Goal: Task Accomplishment & Management: Use online tool/utility

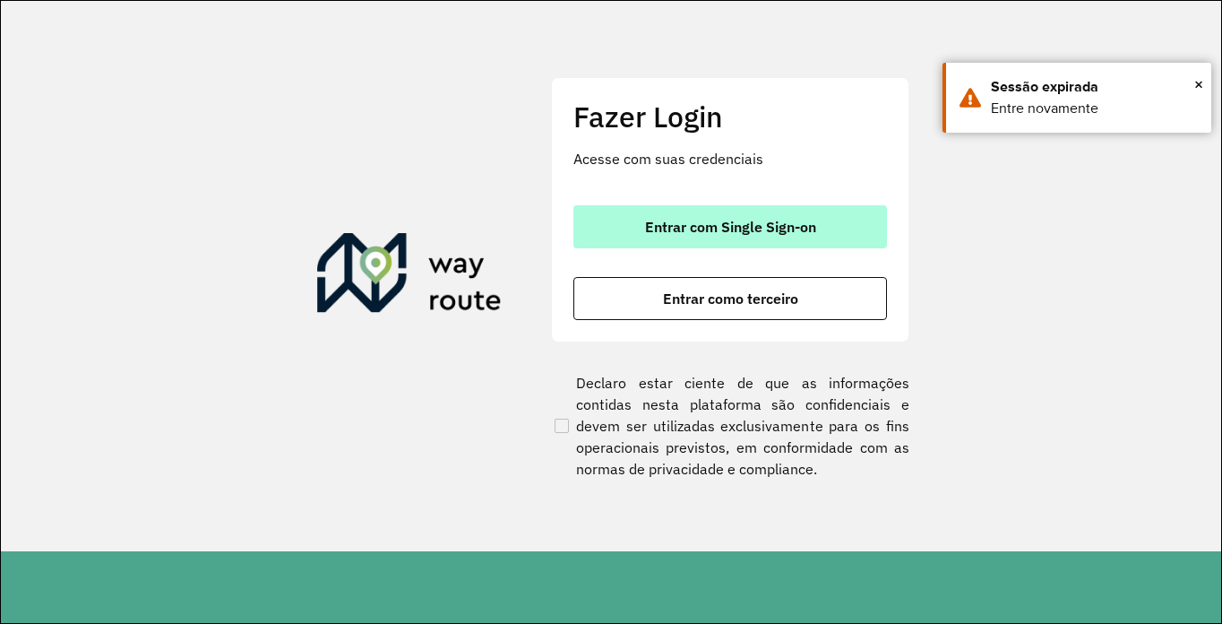
click at [683, 229] on span "Entrar com Single Sign-on" at bounding box center [730, 227] width 171 height 14
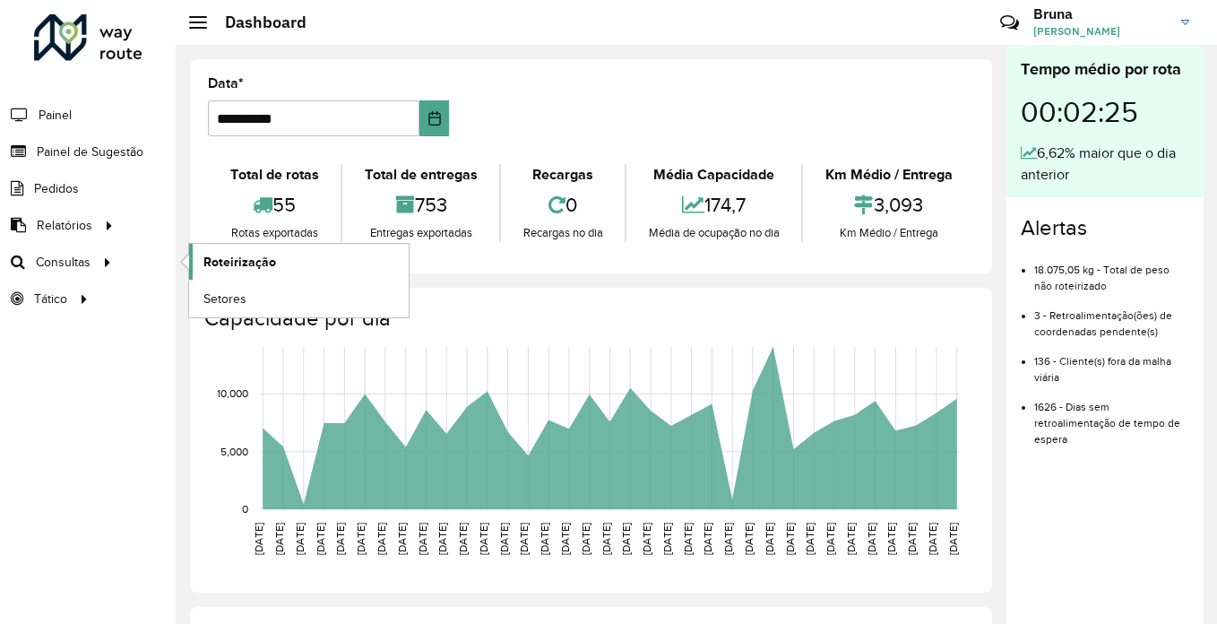
click at [217, 266] on span "Roteirização" at bounding box center [239, 262] width 73 height 19
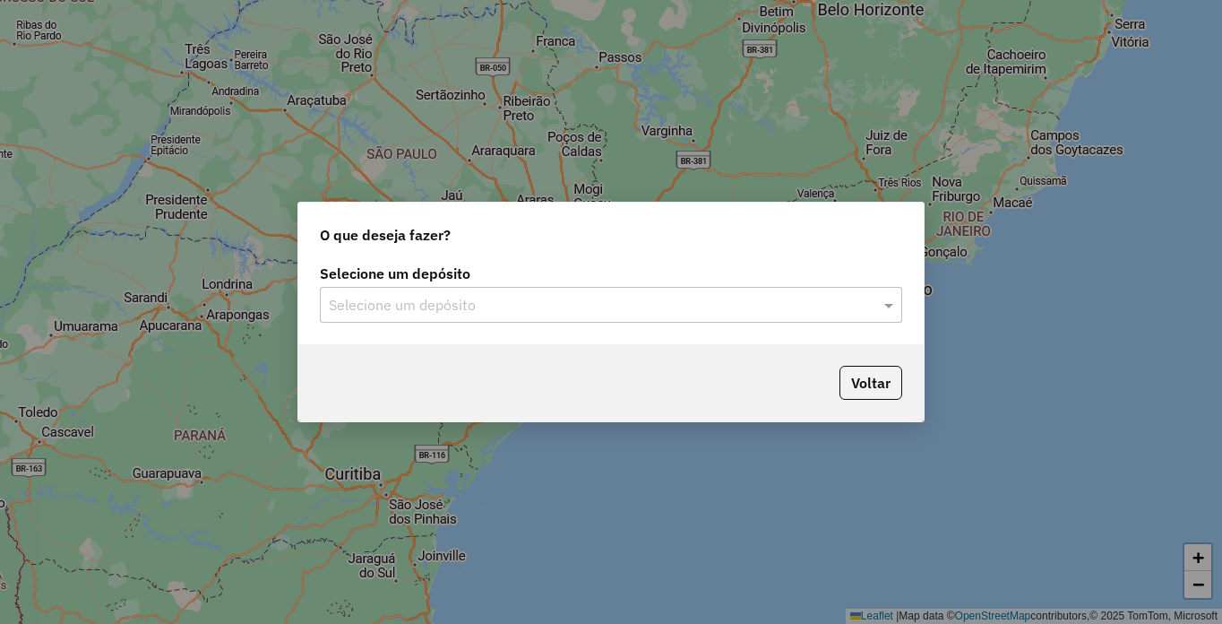
click at [488, 307] on input "text" at bounding box center [593, 306] width 529 height 22
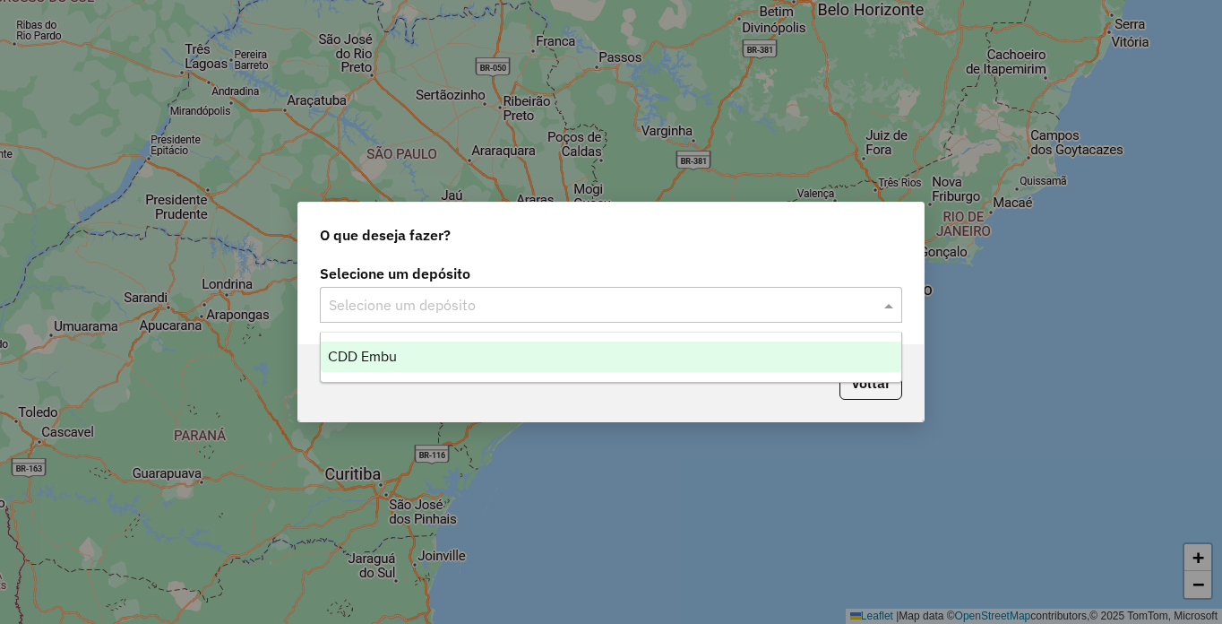
click at [385, 353] on span "CDD Embu" at bounding box center [362, 356] width 69 height 15
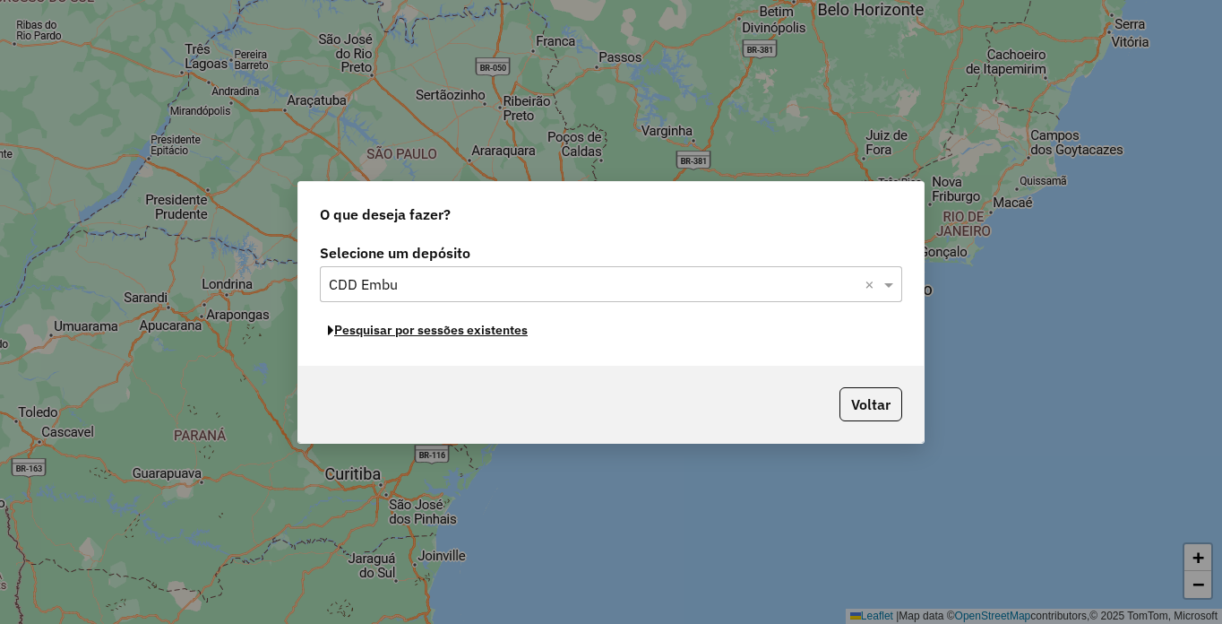
click at [473, 329] on button "Pesquisar por sessões existentes" at bounding box center [428, 330] width 216 height 28
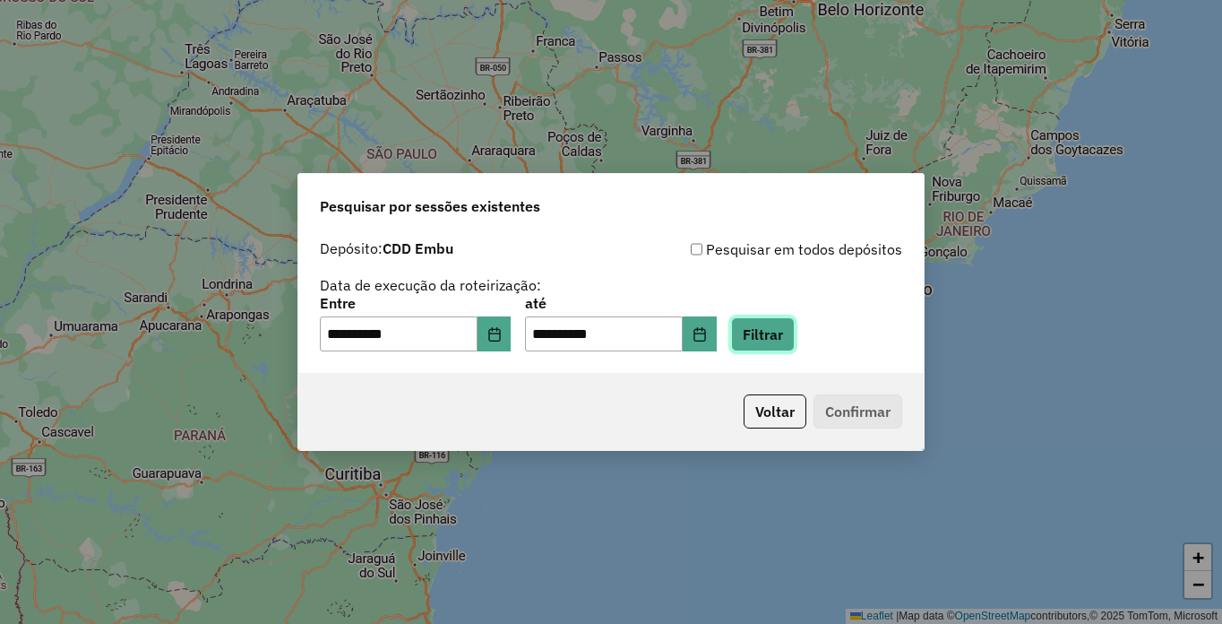
click at [795, 330] on button "Filtrar" at bounding box center [763, 334] width 64 height 34
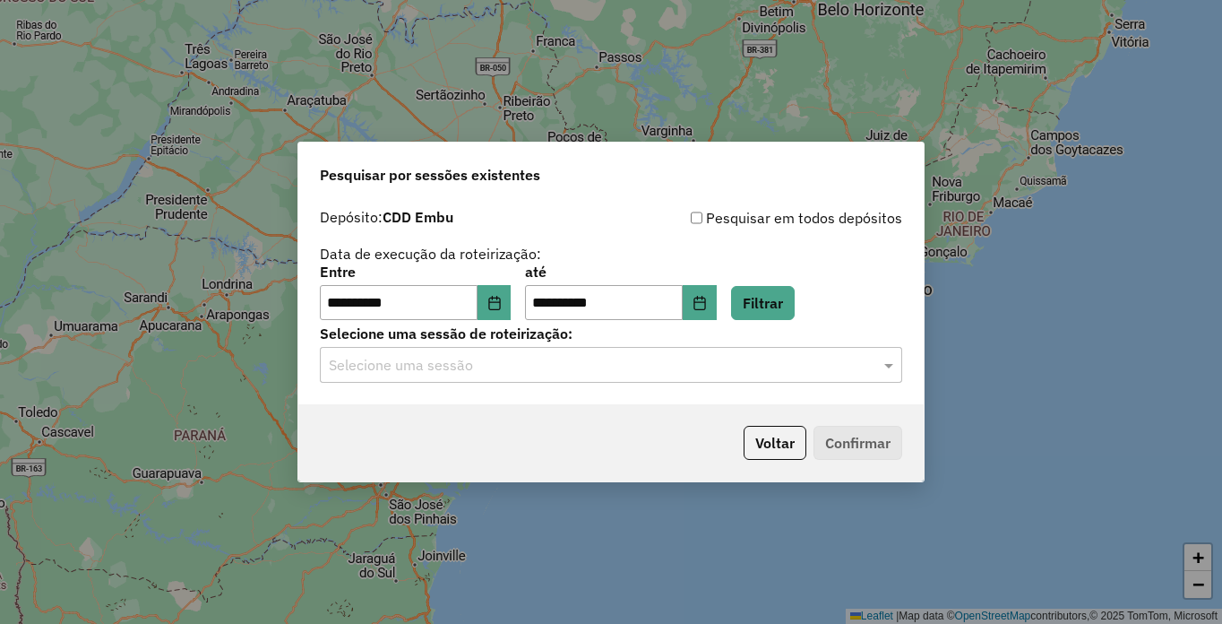
click at [611, 368] on input "text" at bounding box center [593, 366] width 529 height 22
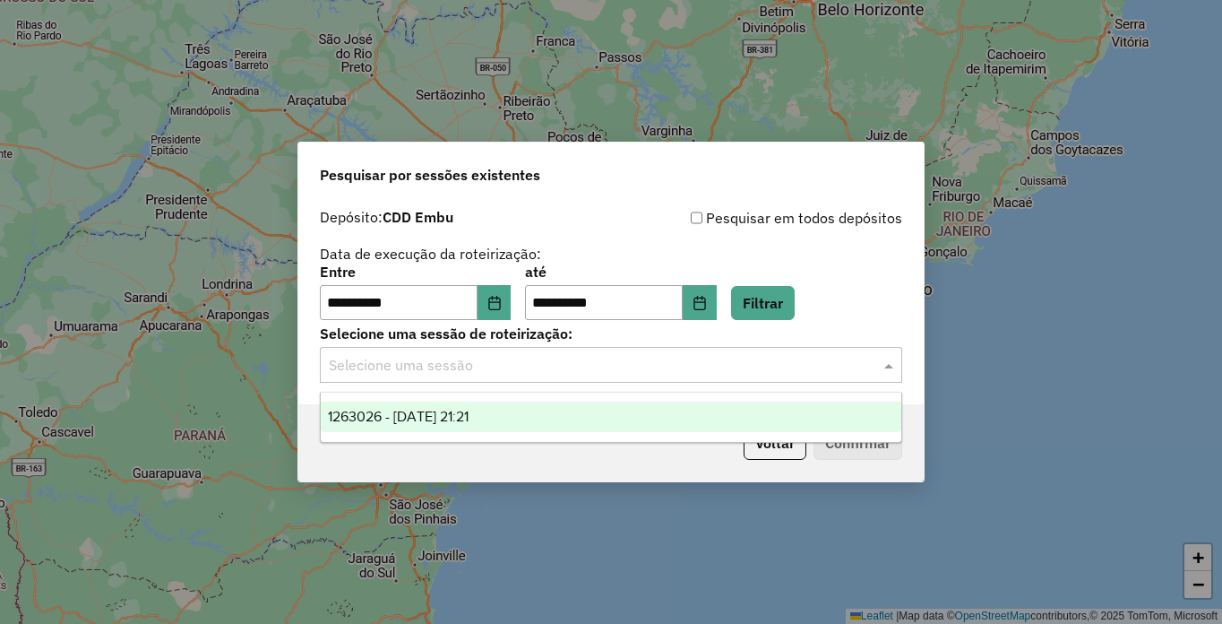
click at [505, 410] on div "1263026 - 10/09/2025 21:21" at bounding box center [611, 416] width 581 height 30
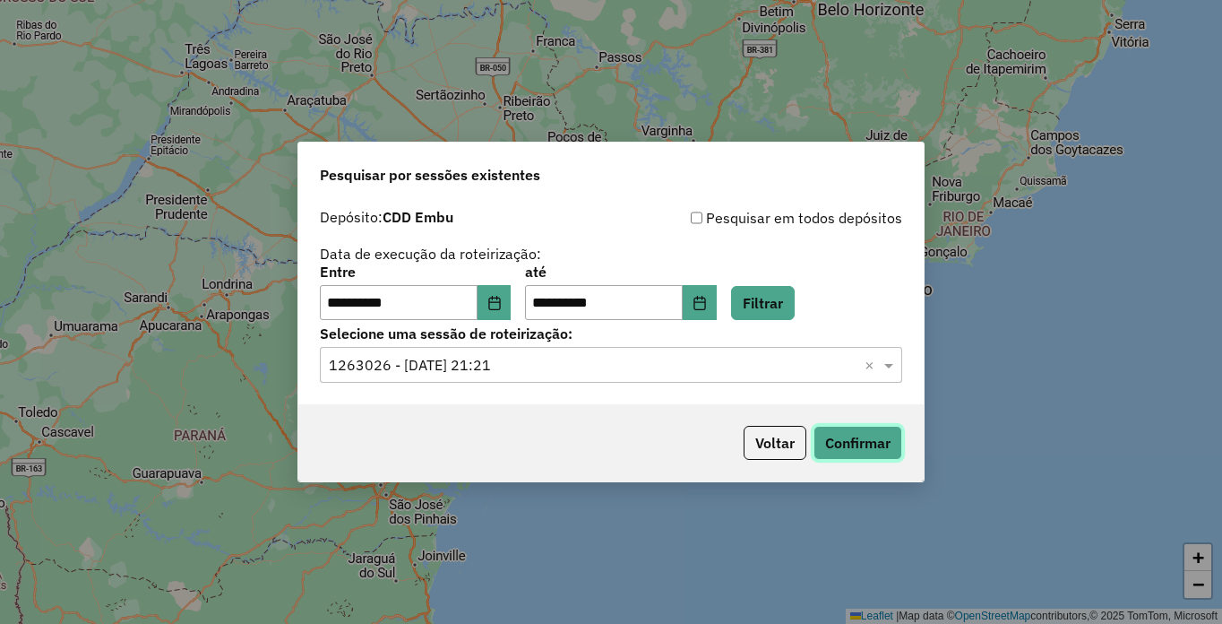
click at [851, 442] on button "Confirmar" at bounding box center [858, 443] width 89 height 34
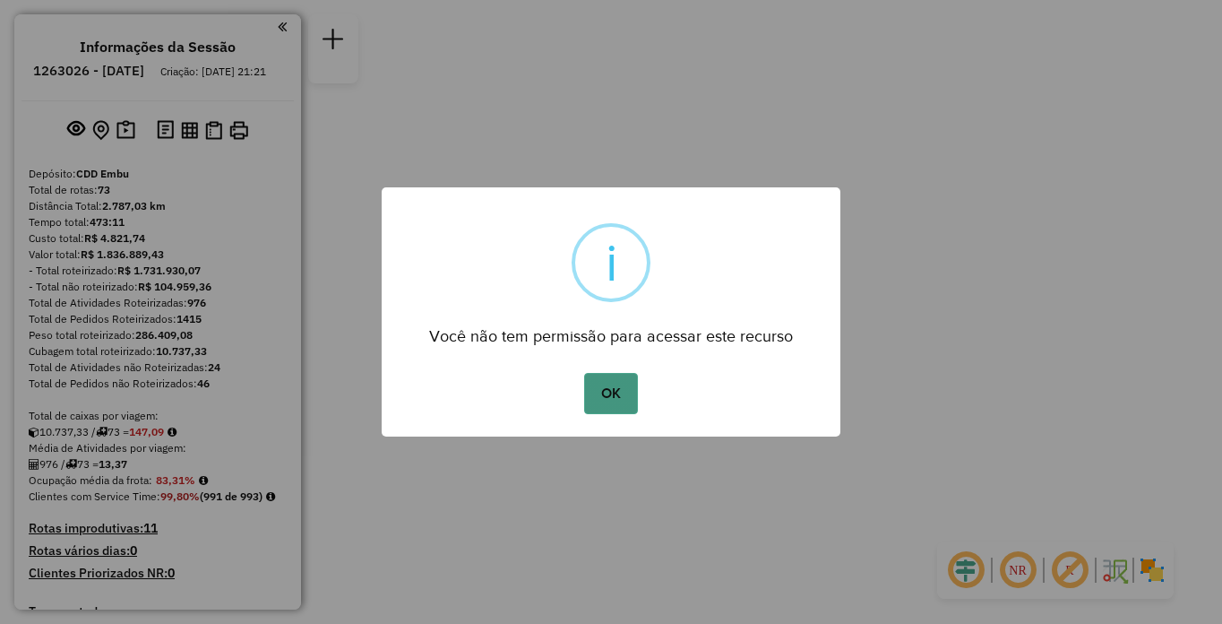
click at [609, 396] on button "OK" at bounding box center [610, 393] width 53 height 41
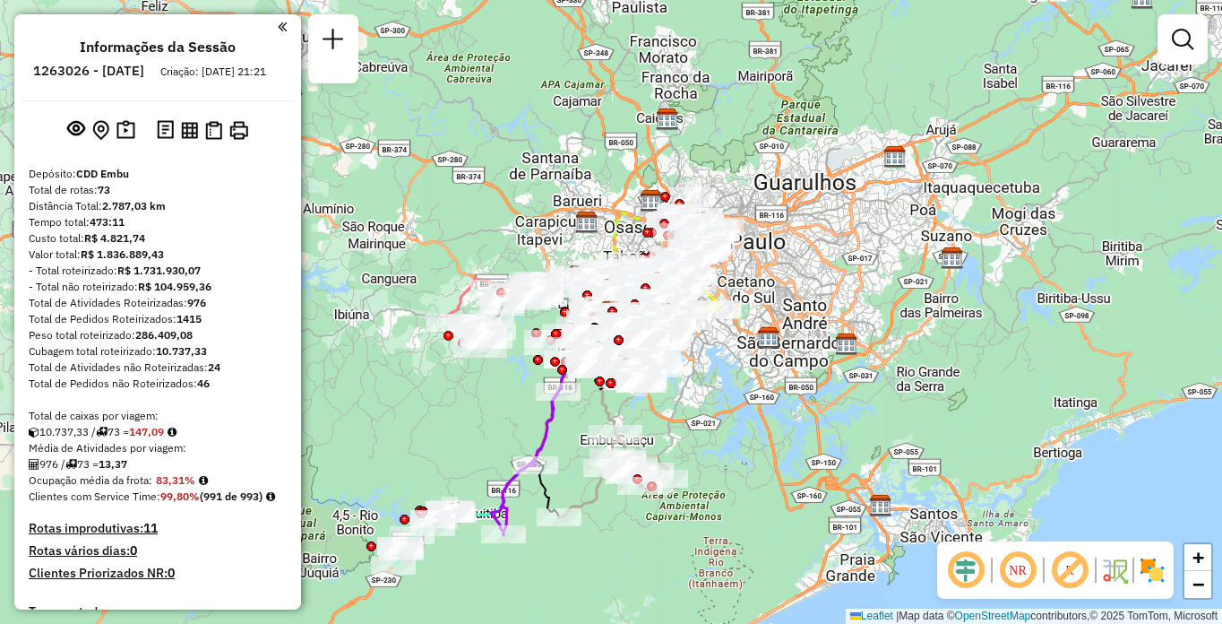
click at [1017, 574] on em at bounding box center [1018, 569] width 43 height 43
click at [1079, 573] on em at bounding box center [1070, 569] width 43 height 43
click at [1155, 576] on img at bounding box center [1152, 570] width 29 height 29
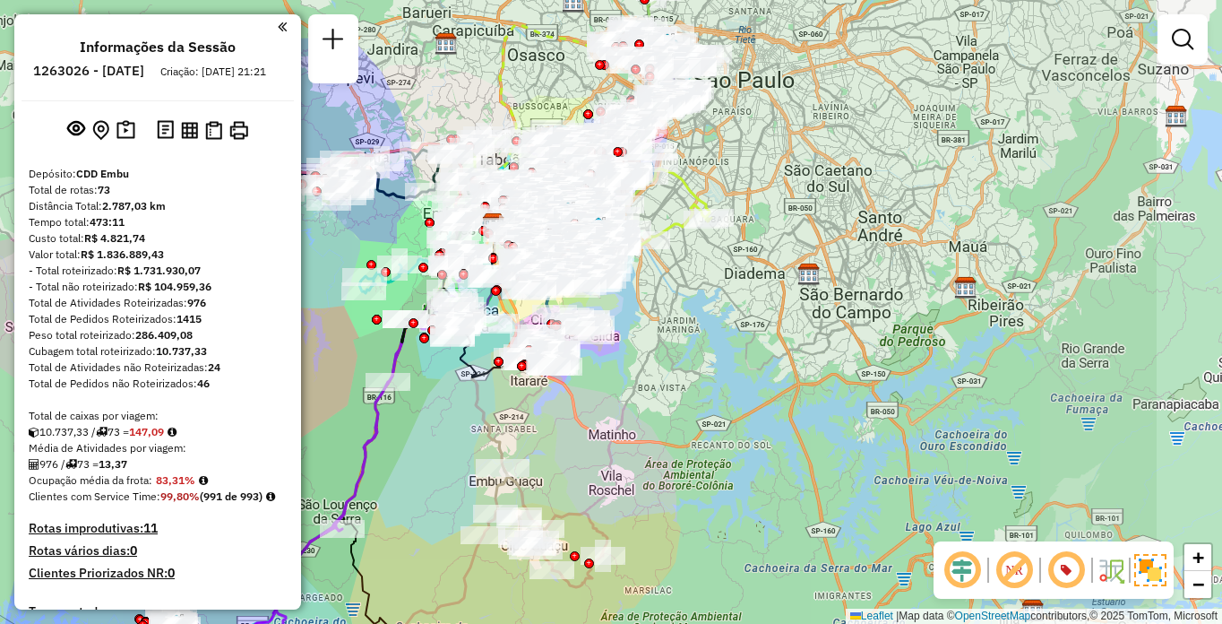
drag, startPoint x: 646, startPoint y: 436, endPoint x: 545, endPoint y: 456, distance: 103.3
click at [557, 460] on div "Janela de atendimento Grade de atendimento Capacidade Transportadoras Veículos …" at bounding box center [611, 312] width 1222 height 624
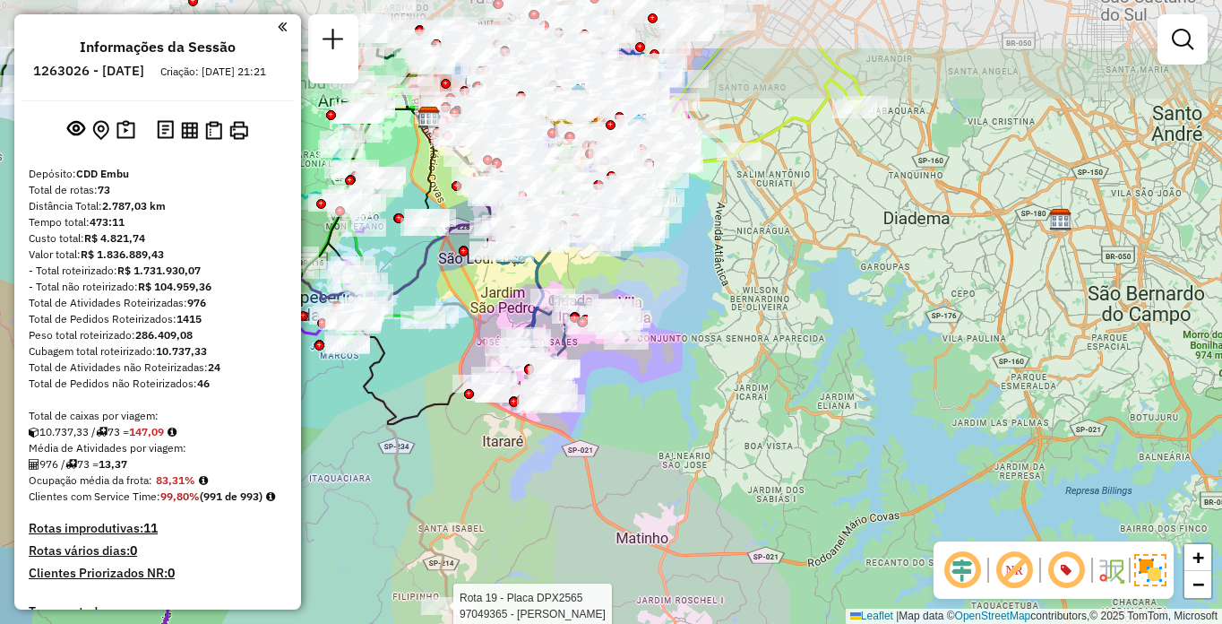
drag, startPoint x: 468, startPoint y: 193, endPoint x: 404, endPoint y: 354, distance: 173.4
click at [406, 359] on div "Rota 19 - Placa DPX2565 97049365 - KYOTTO SUSHI Janela de atendimento Grade de …" at bounding box center [611, 312] width 1222 height 624
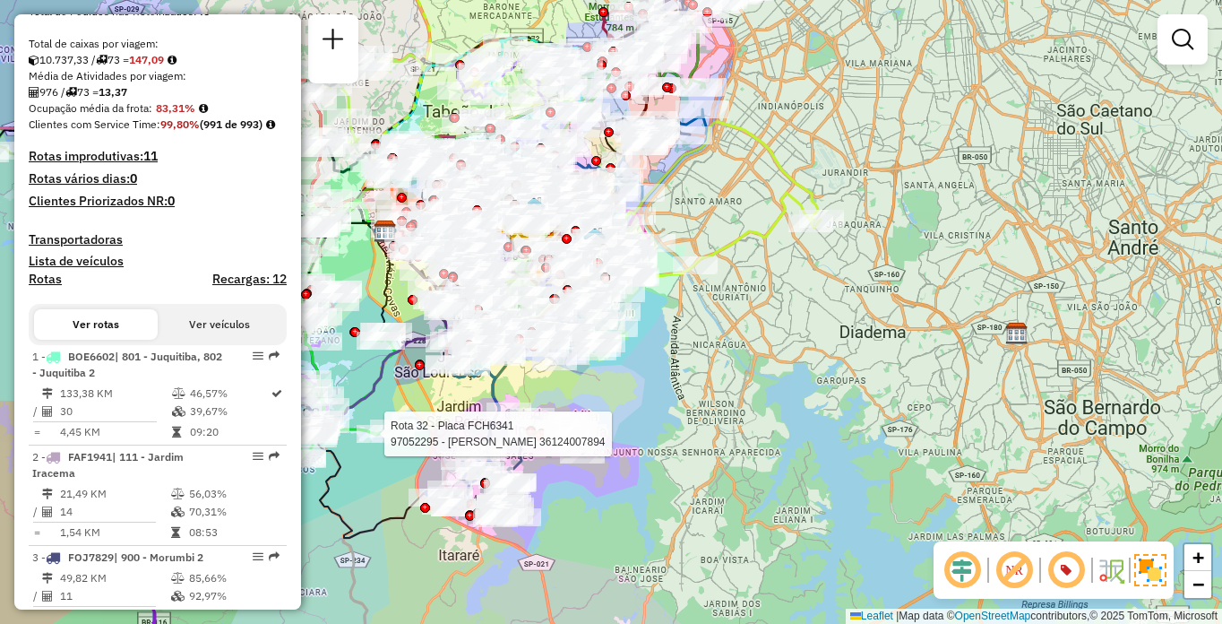
scroll to position [2857, 0]
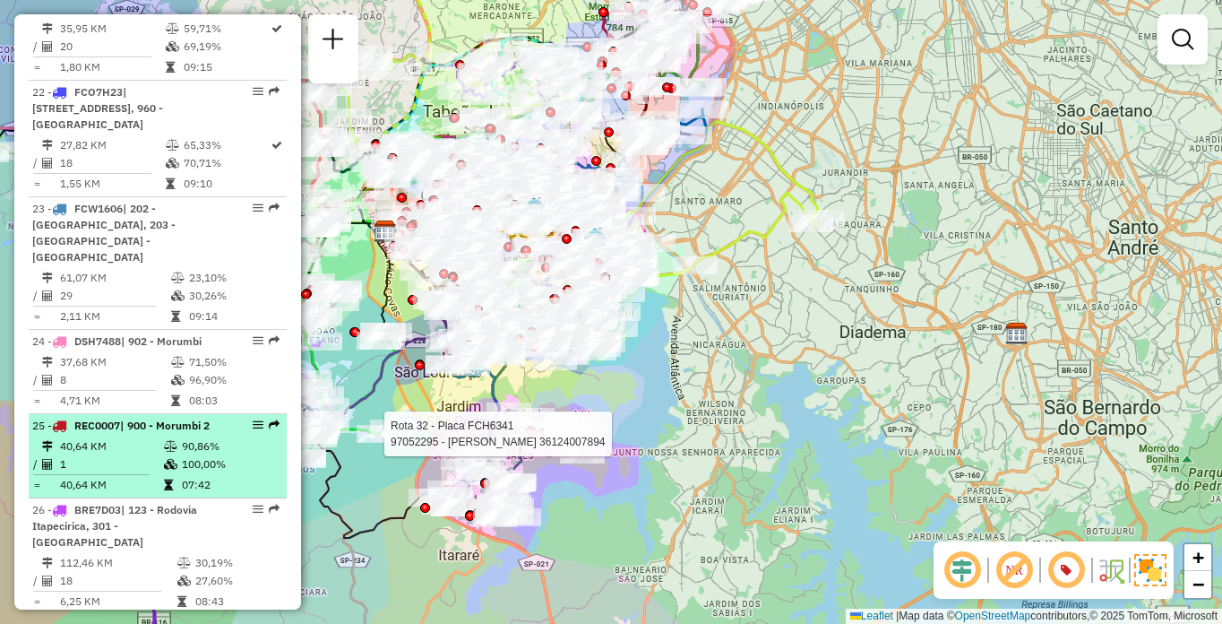
click at [177, 437] on td at bounding box center [172, 446] width 18 height 18
select select "**********"
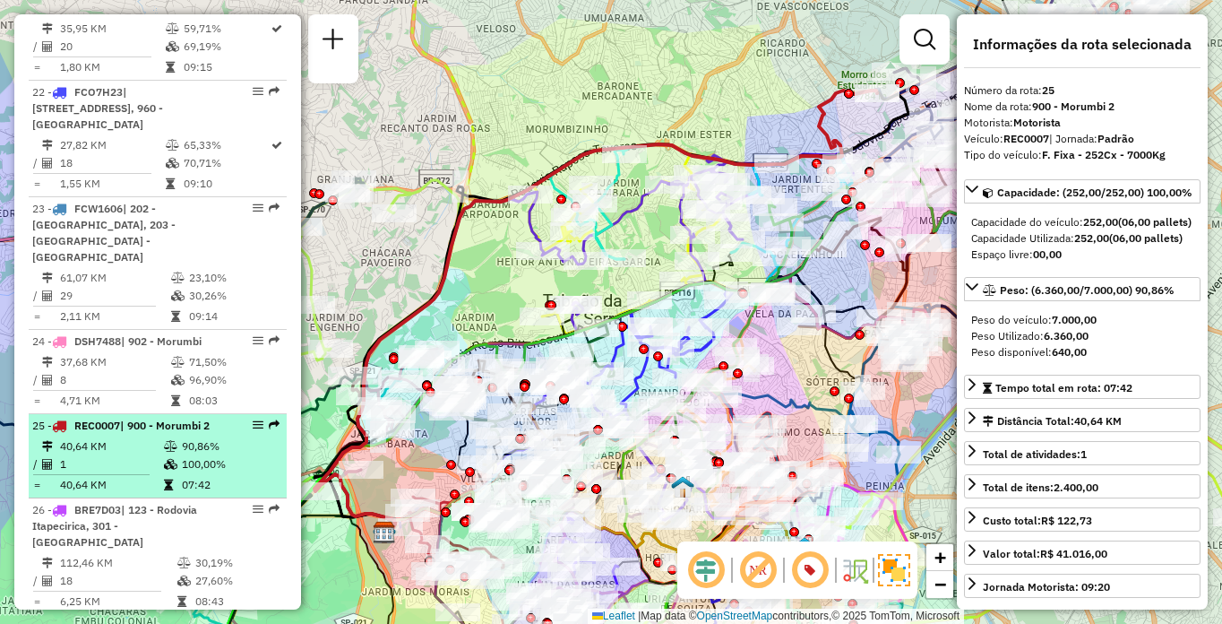
click at [253, 419] on em at bounding box center [258, 424] width 11 height 11
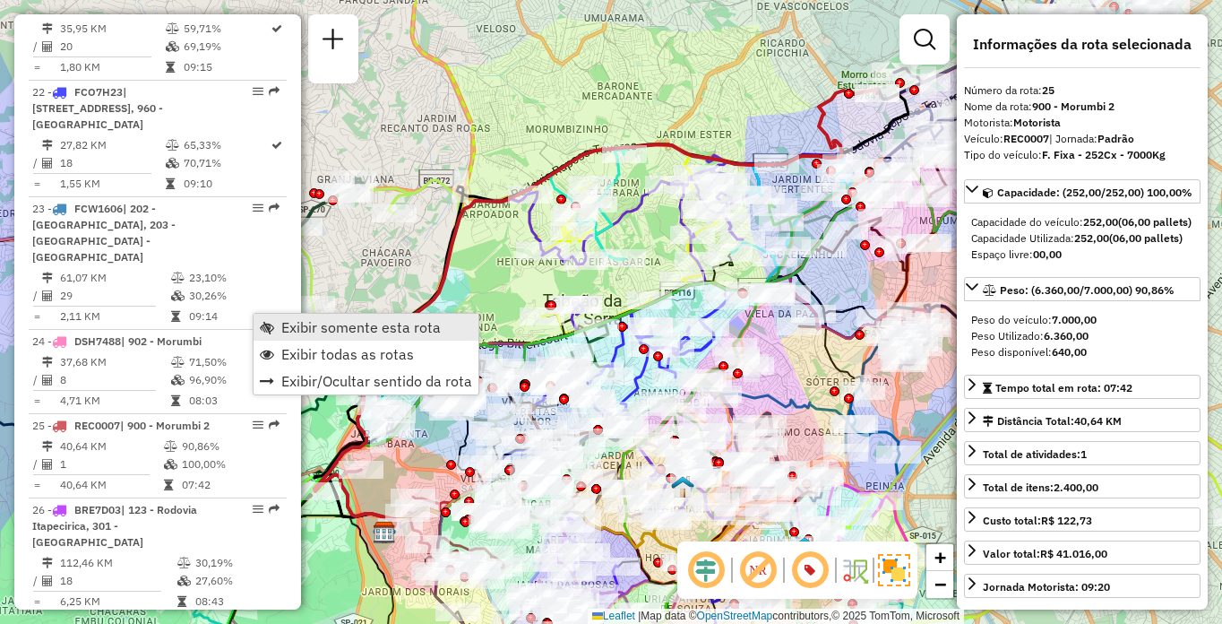
click at [331, 328] on span "Exibir somente esta rota" at bounding box center [361, 327] width 160 height 14
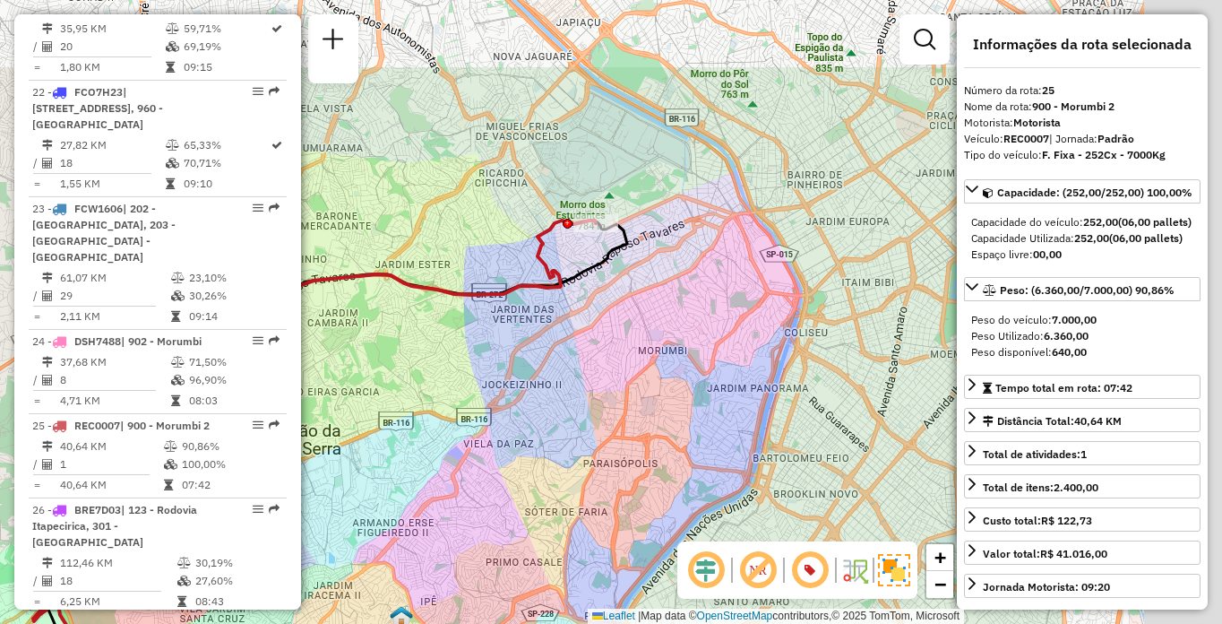
drag, startPoint x: 774, startPoint y: 255, endPoint x: 513, endPoint y: 401, distance: 299.3
click at [513, 401] on div "Janela de atendimento Grade de atendimento Capacidade Transportadoras Veículos …" at bounding box center [611, 312] width 1222 height 624
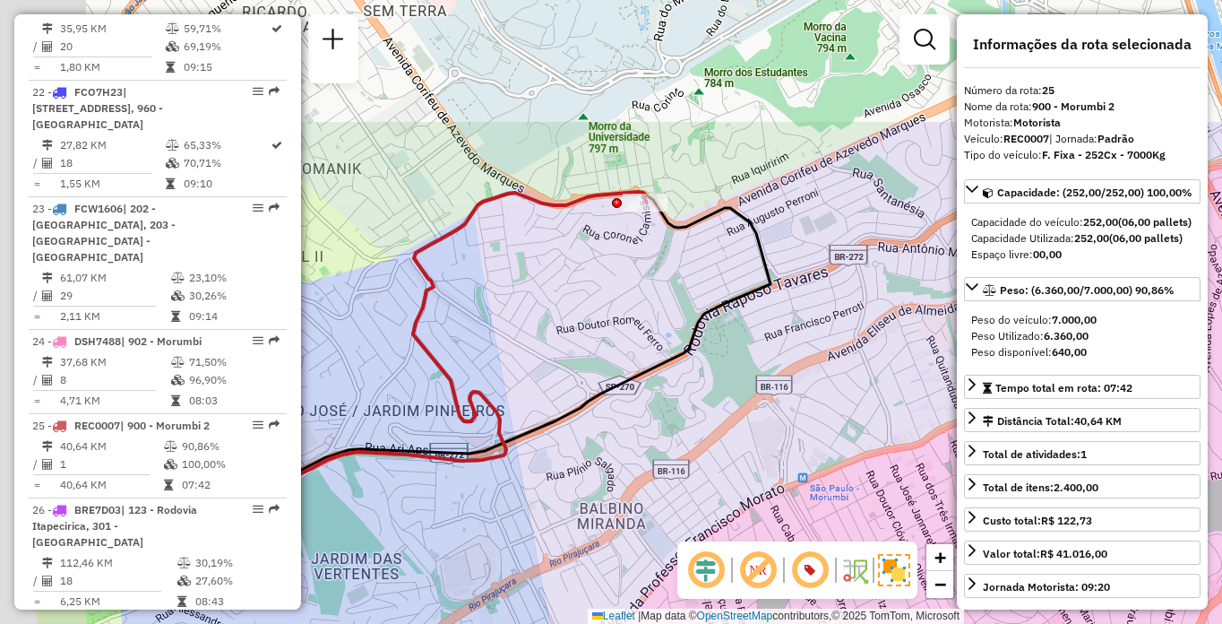
drag, startPoint x: 498, startPoint y: 229, endPoint x: 623, endPoint y: 409, distance: 218.3
click at [631, 425] on div "Janela de atendimento Grade de atendimento Capacidade Transportadoras Veículos …" at bounding box center [611, 312] width 1222 height 624
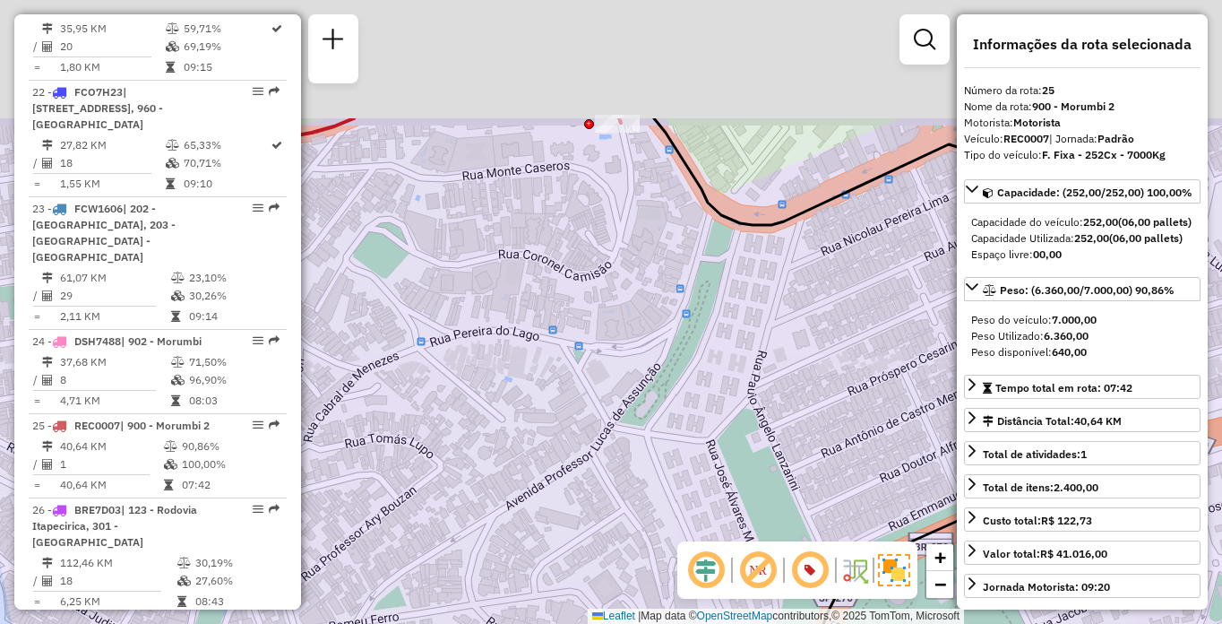
drag, startPoint x: 607, startPoint y: 235, endPoint x: 672, endPoint y: 475, distance: 248.9
click at [672, 475] on div "Janela de atendimento Grade de atendimento Capacidade Transportadoras Veículos …" at bounding box center [611, 312] width 1222 height 624
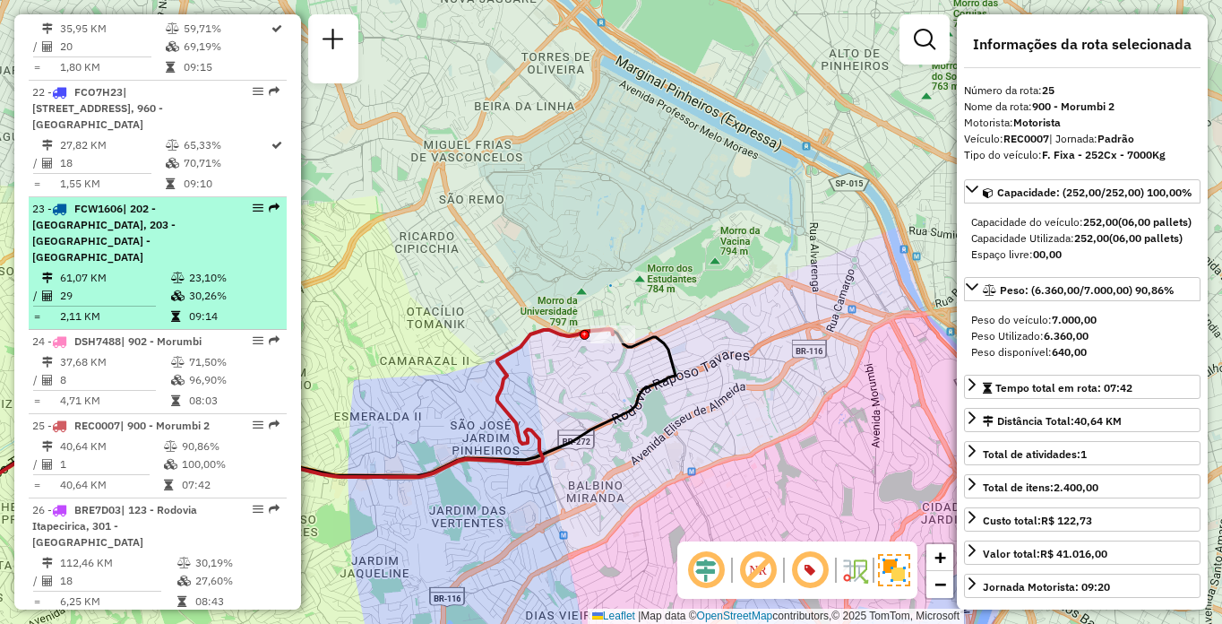
click at [158, 287] on td "29" at bounding box center [114, 296] width 111 height 18
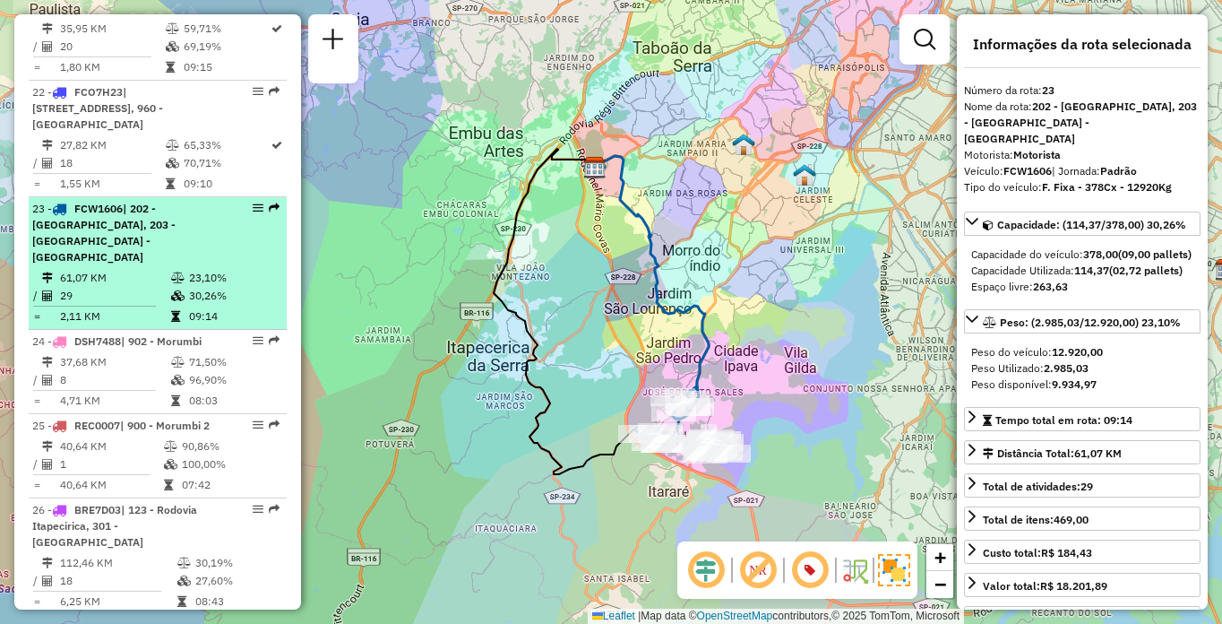
click at [173, 202] on span "| 202 - Jardim Aracati, 203 - Embu Guaçu - Itararé" at bounding box center [103, 233] width 143 height 62
click at [176, 202] on span "| 202 - Jardim Aracati, 203 - Embu Guaçu - Itararé" at bounding box center [103, 233] width 143 height 62
click at [255, 203] on em at bounding box center [258, 208] width 11 height 11
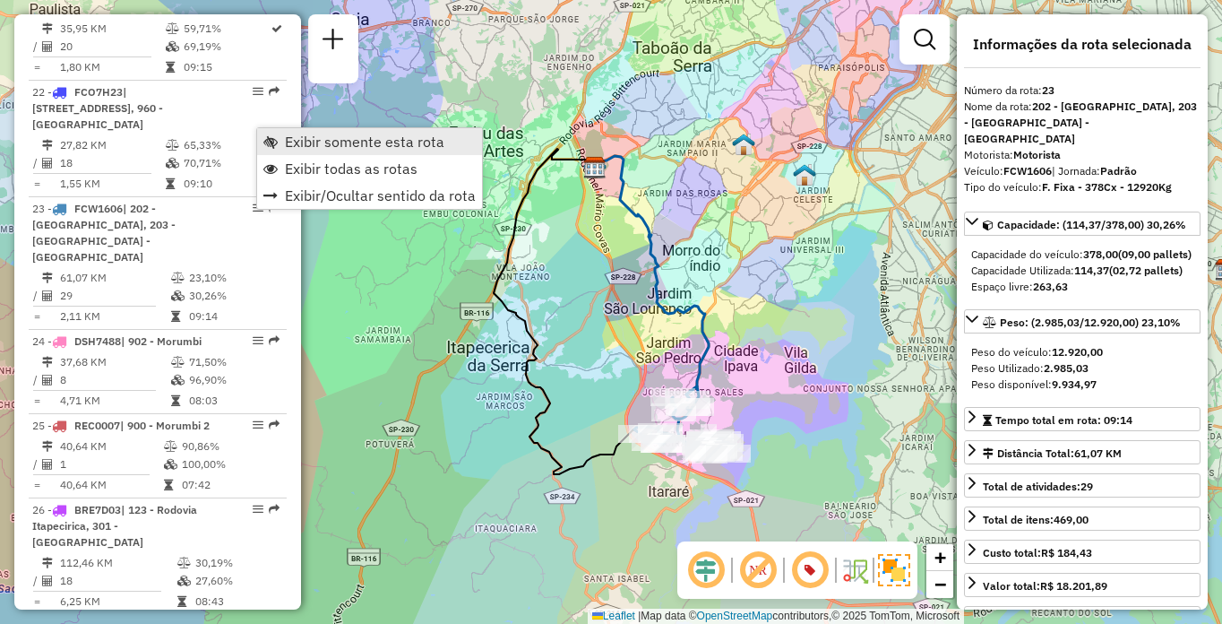
click at [338, 143] on span "Exibir somente esta rota" at bounding box center [365, 141] width 160 height 14
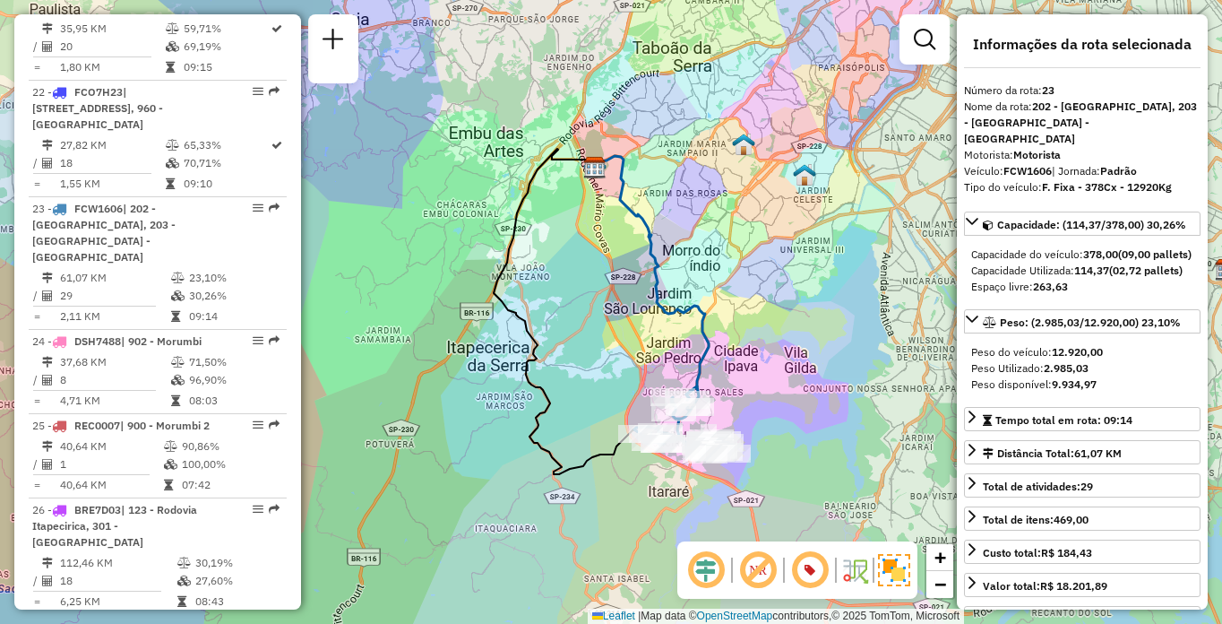
scroll to position [1536, 0]
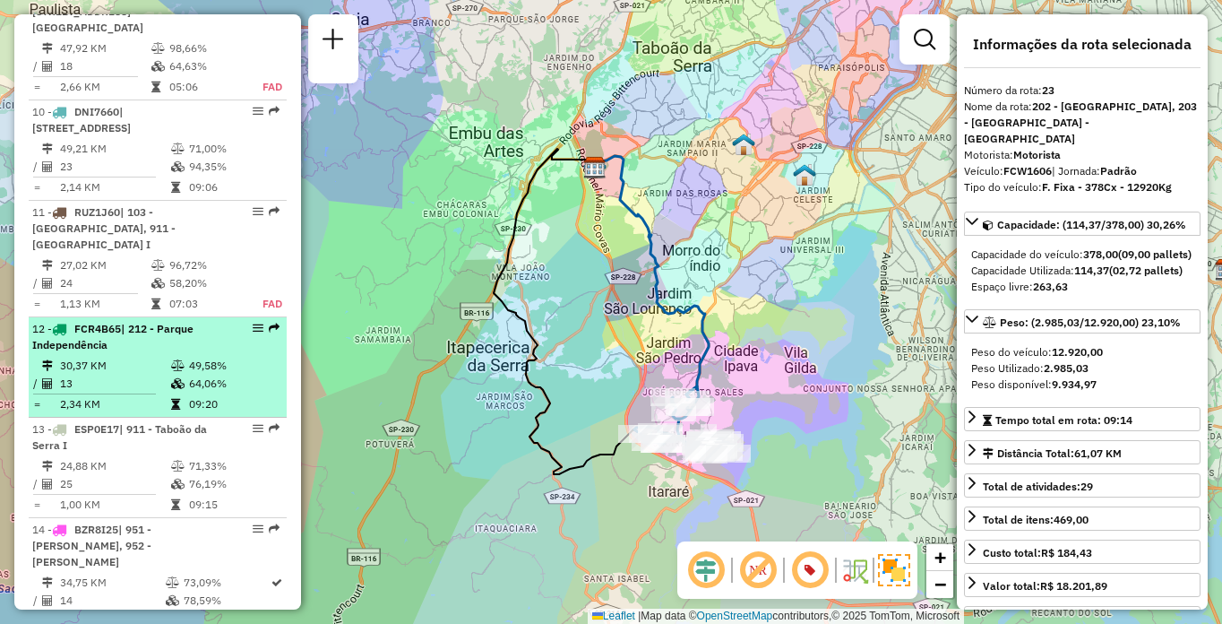
click at [117, 357] on td "30,37 KM" at bounding box center [114, 366] width 111 height 18
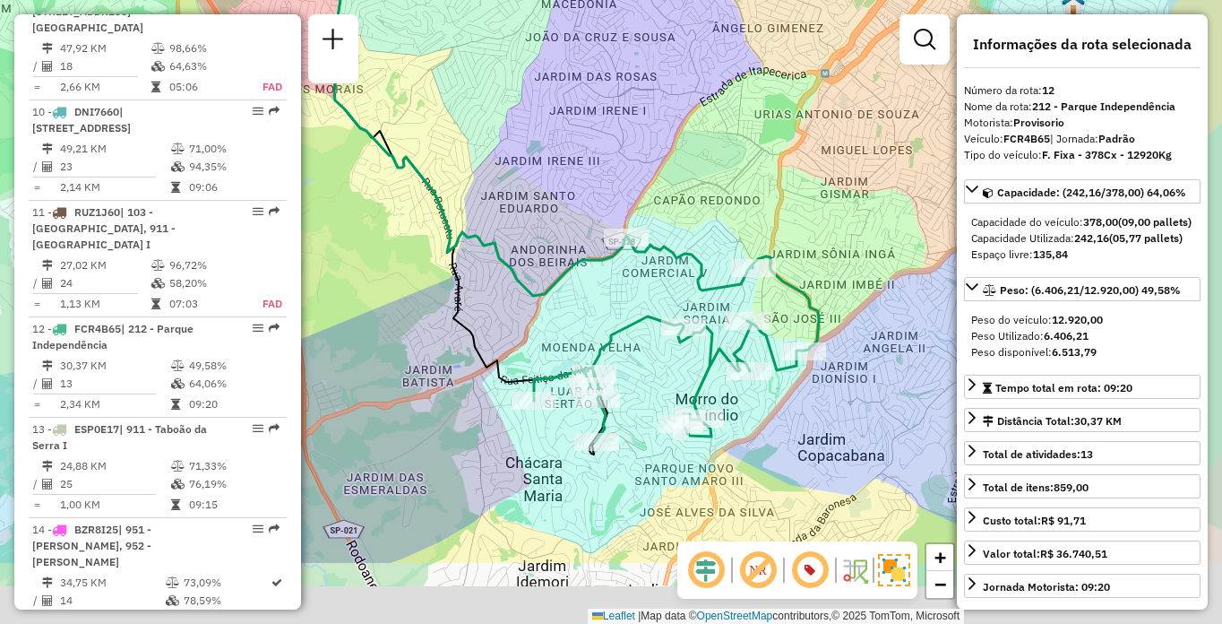
drag, startPoint x: 825, startPoint y: 324, endPoint x: 687, endPoint y: 115, distance: 250.3
click at [687, 115] on div "Janela de atendimento Grade de atendimento Capacidade Transportadoras Veículos …" at bounding box center [611, 312] width 1222 height 624
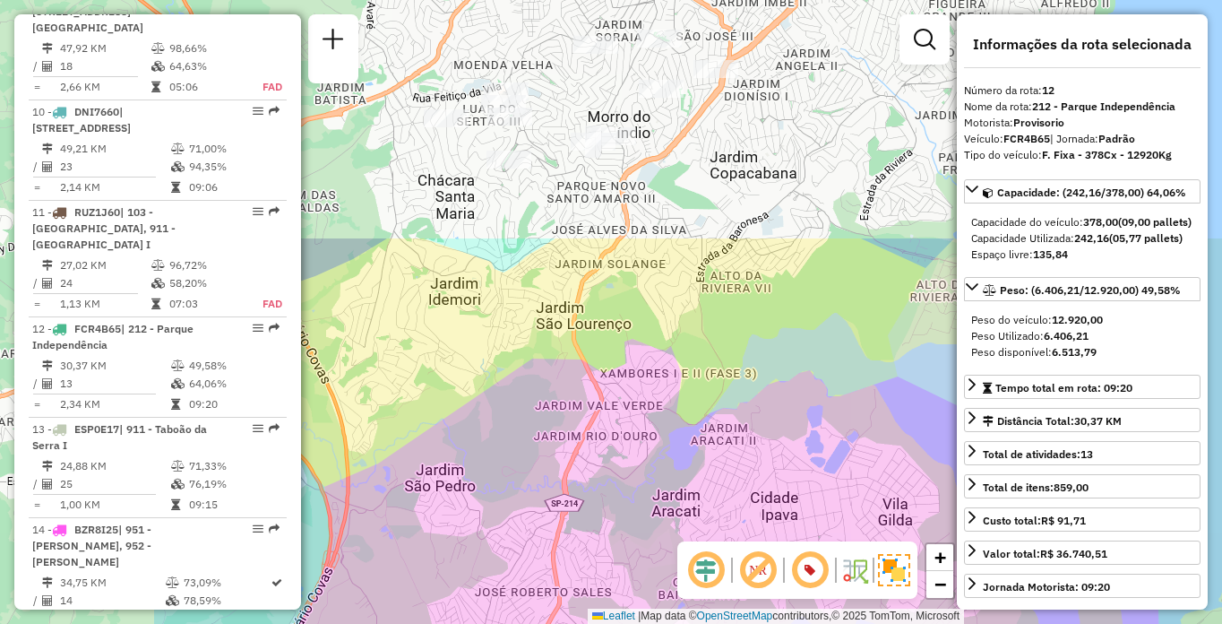
drag, startPoint x: 565, startPoint y: 217, endPoint x: 852, endPoint y: 530, distance: 424.3
click at [852, 530] on div "Janela de atendimento Grade de atendimento Capacidade Transportadoras Veículos …" at bounding box center [611, 312] width 1222 height 624
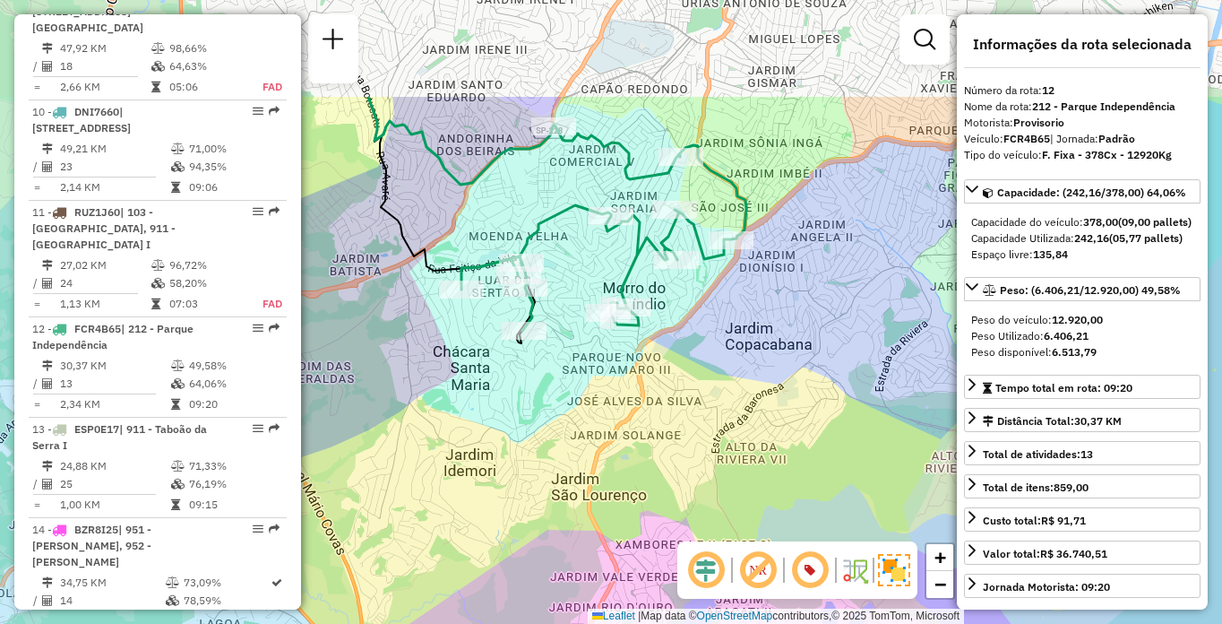
drag, startPoint x: 629, startPoint y: 232, endPoint x: 639, endPoint y: 418, distance: 185.8
click at [639, 418] on div "Janela de atendimento Grade de atendimento Capacidade Transportadoras Veículos …" at bounding box center [611, 312] width 1222 height 624
